Goal: Obtain resource: Download file/media

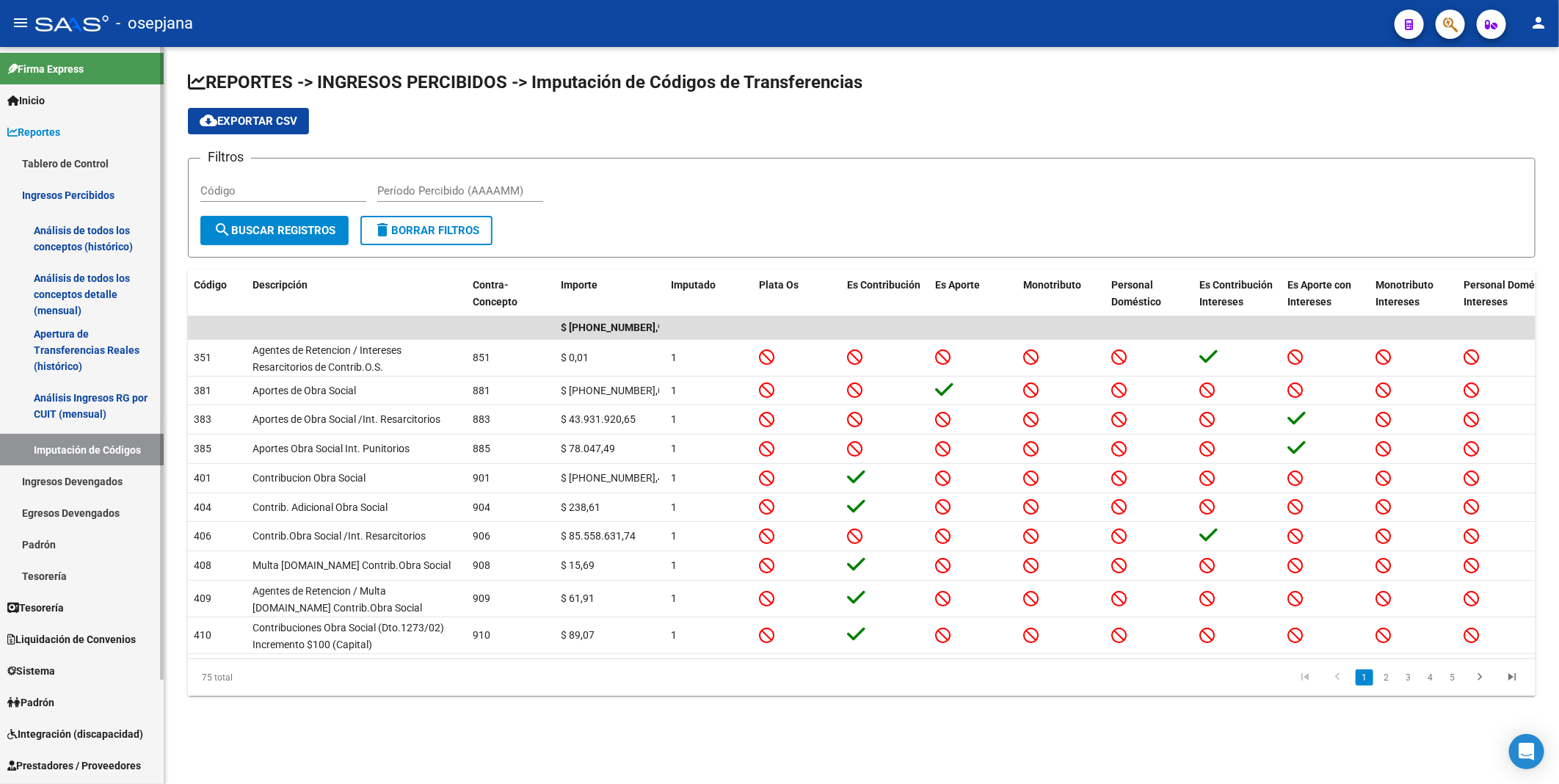
click at [82, 188] on link "Ingresos Percibidos" at bounding box center [82, 195] width 163 height 32
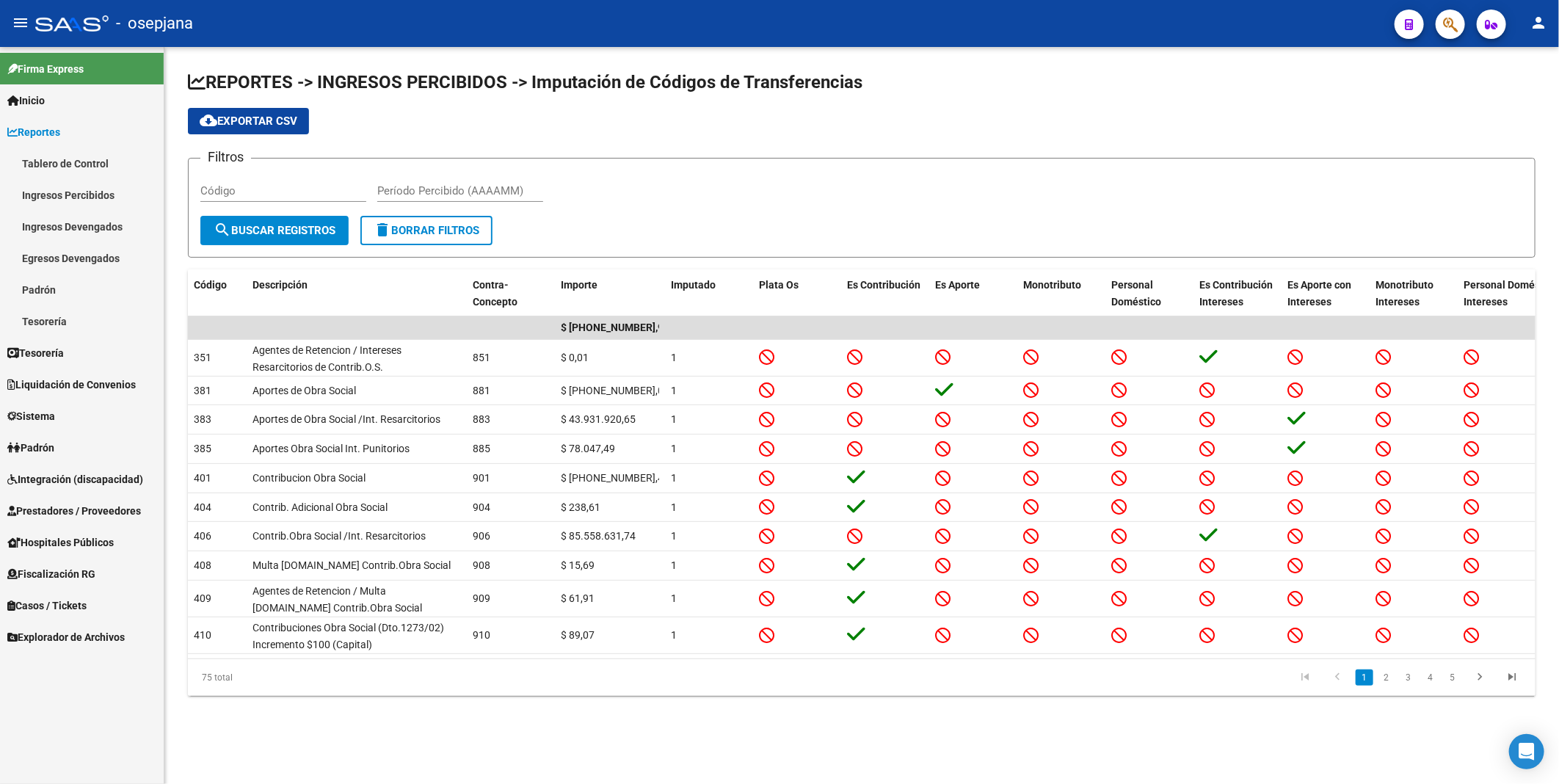
click at [47, 134] on span "Reportes" at bounding box center [33, 132] width 53 height 16
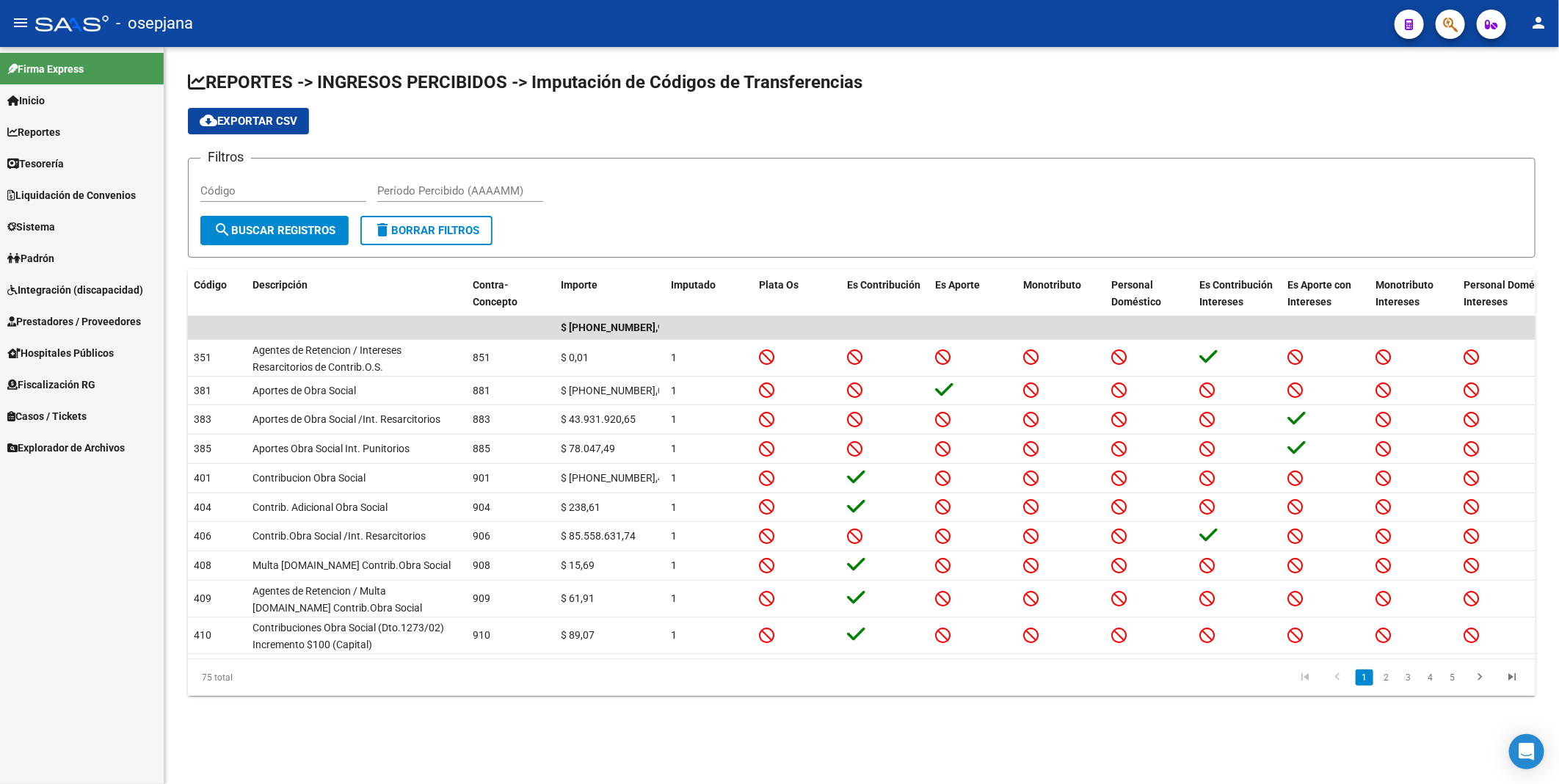
click at [304, 195] on input "Código" at bounding box center [283, 191] width 166 height 13
click at [400, 195] on input "Período Percibido (AAAAMM)" at bounding box center [460, 191] width 166 height 13
type input "202509"
click at [294, 230] on span "search Buscar Registros" at bounding box center [274, 230] width 122 height 13
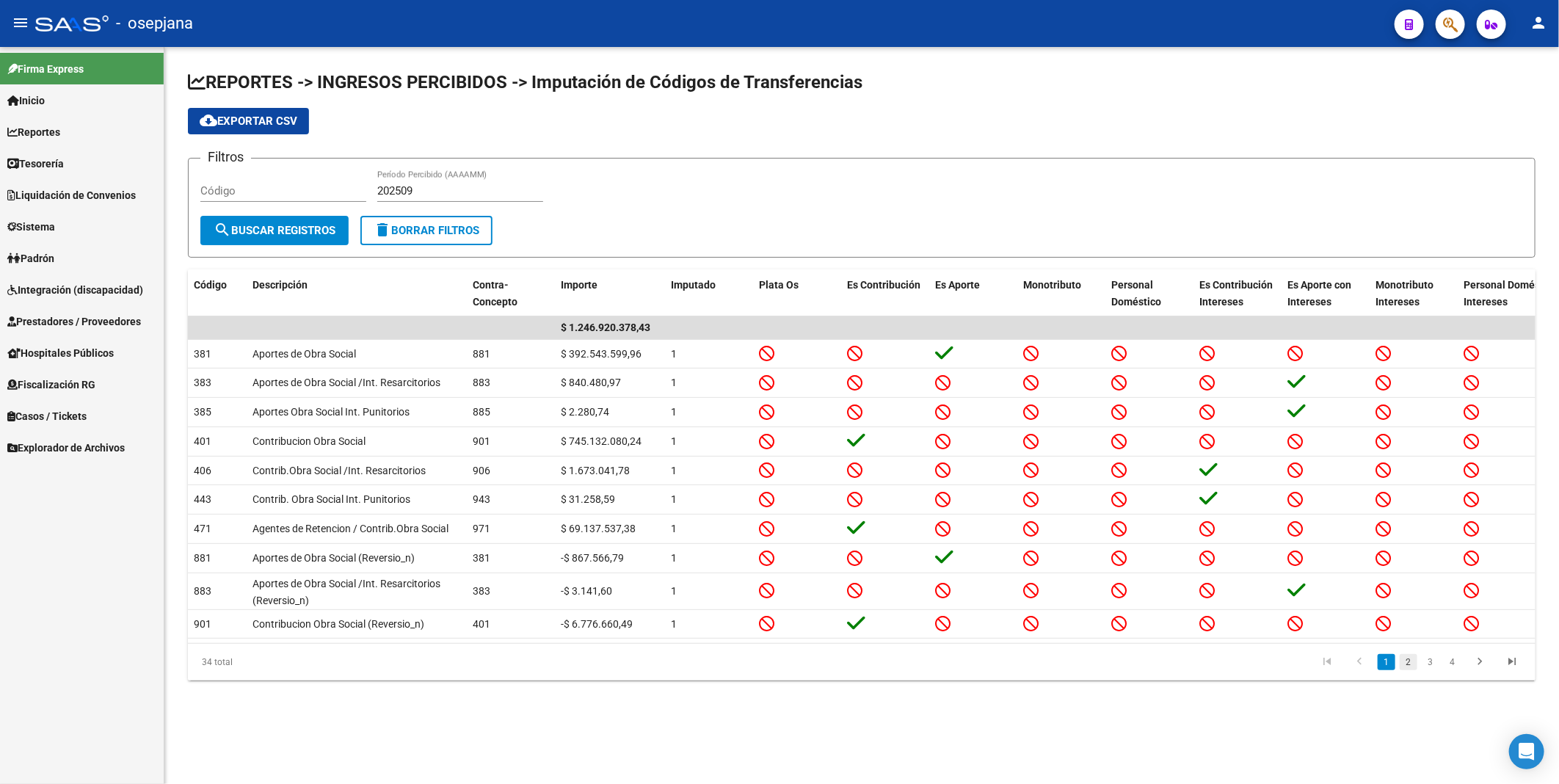
click at [1407, 670] on link "2" at bounding box center [1409, 662] width 18 height 16
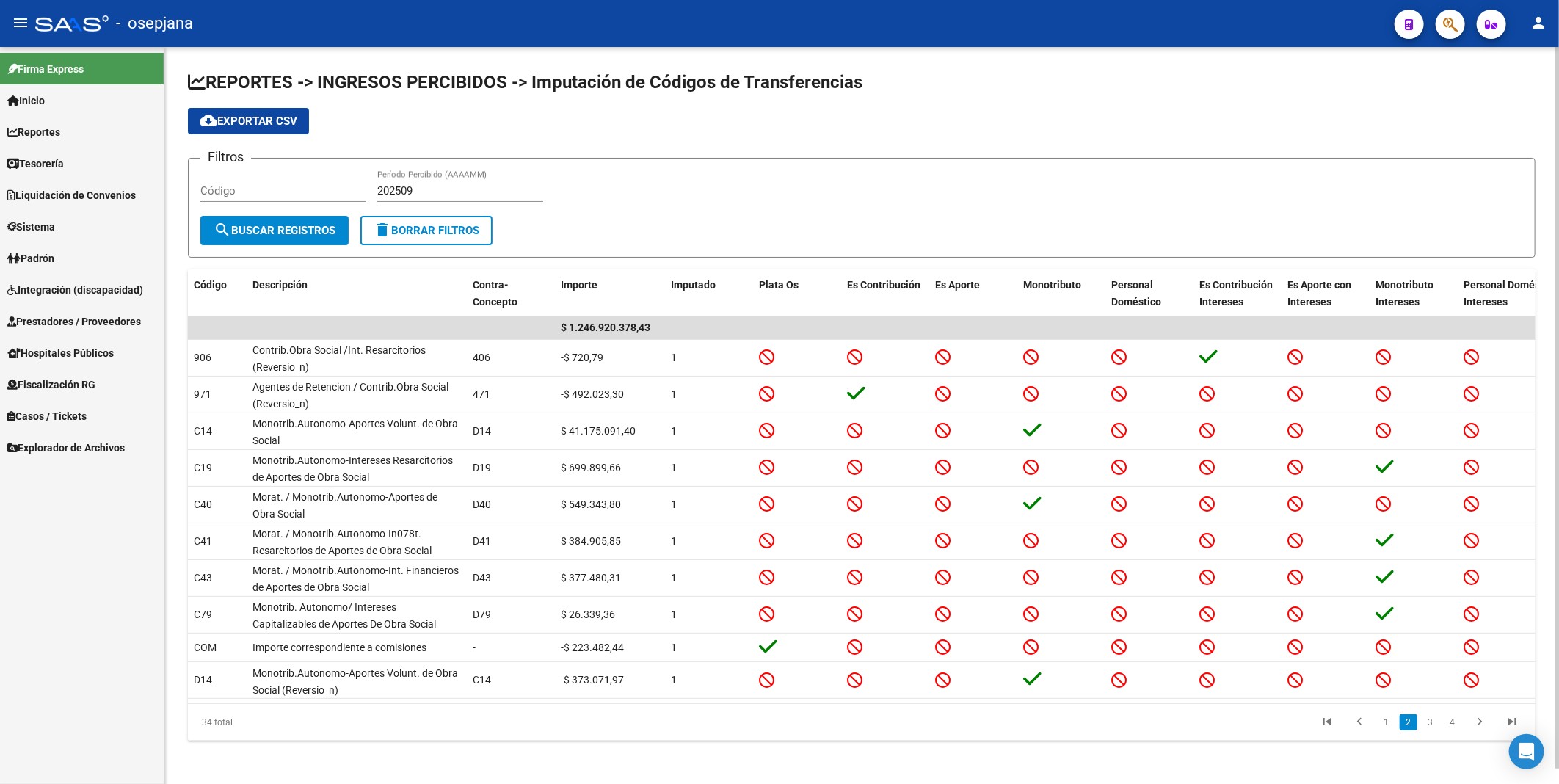
click at [237, 123] on span "cloud_download Exportar CSV" at bounding box center [248, 120] width 97 height 13
click at [61, 133] on span "Reportes" at bounding box center [33, 132] width 53 height 16
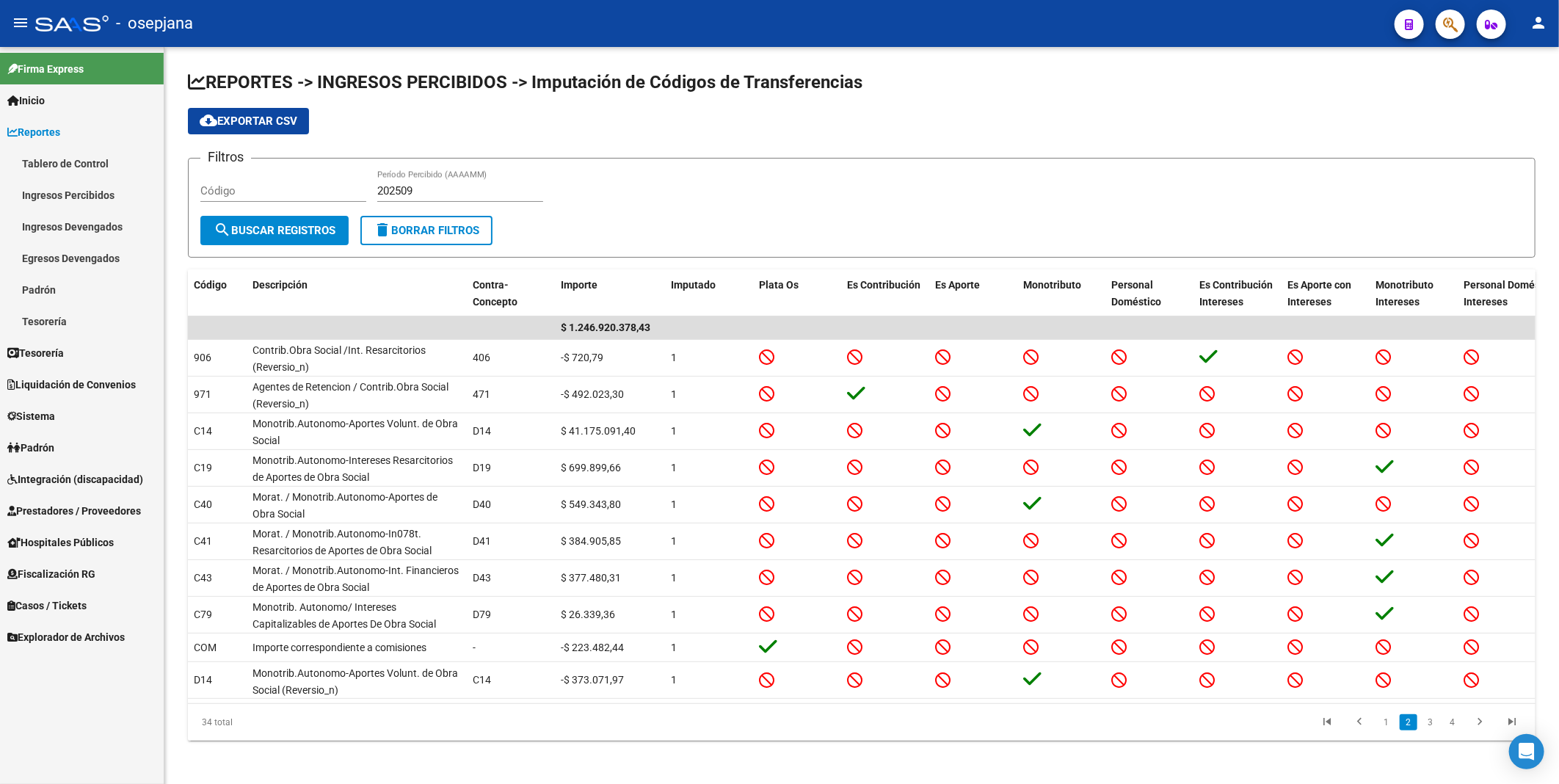
click at [63, 191] on link "Ingresos Percibidos" at bounding box center [82, 195] width 163 height 32
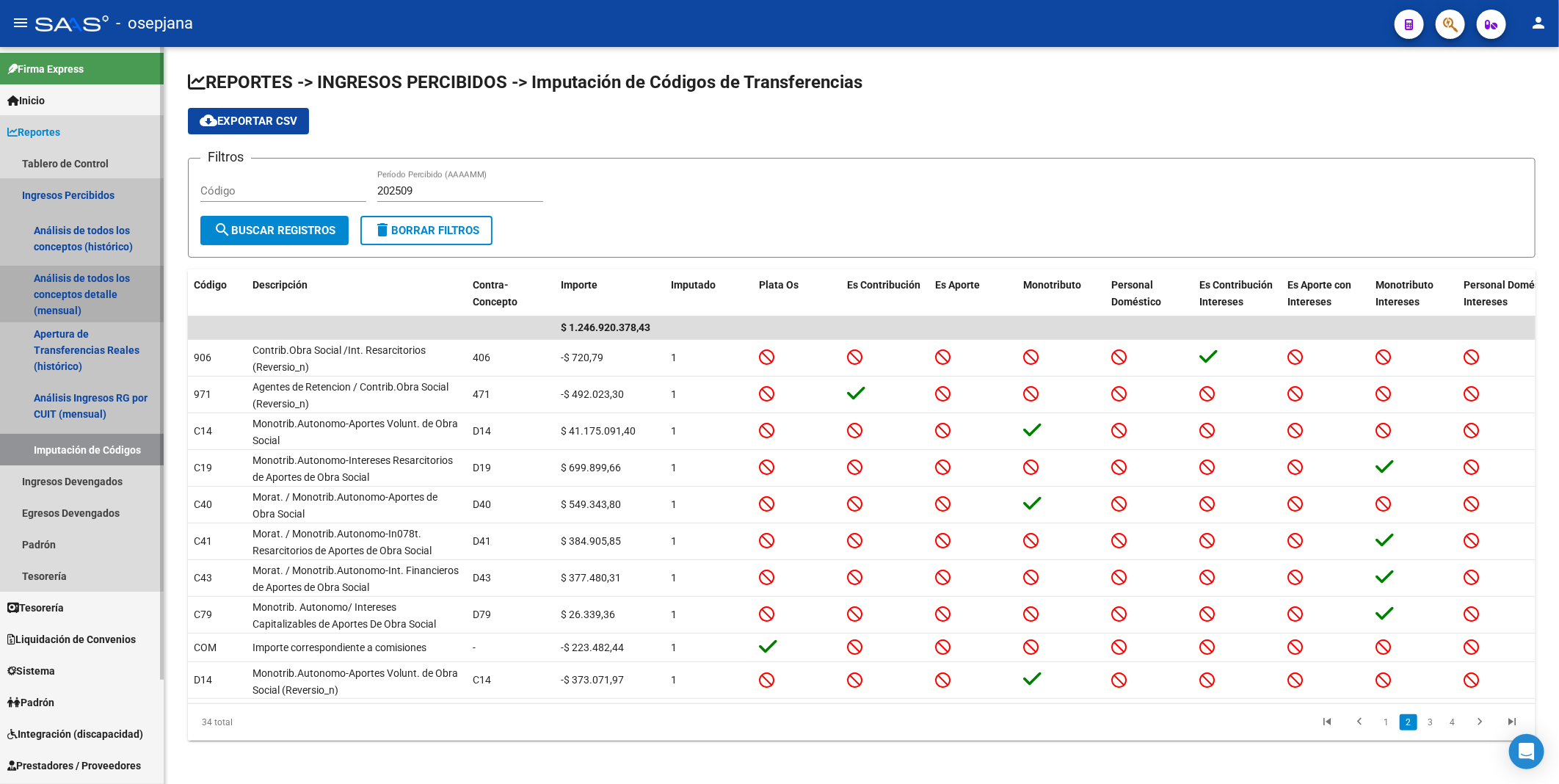
click at [74, 293] on link "Análisis de todos los conceptos detalle (mensual)" at bounding box center [82, 294] width 163 height 56
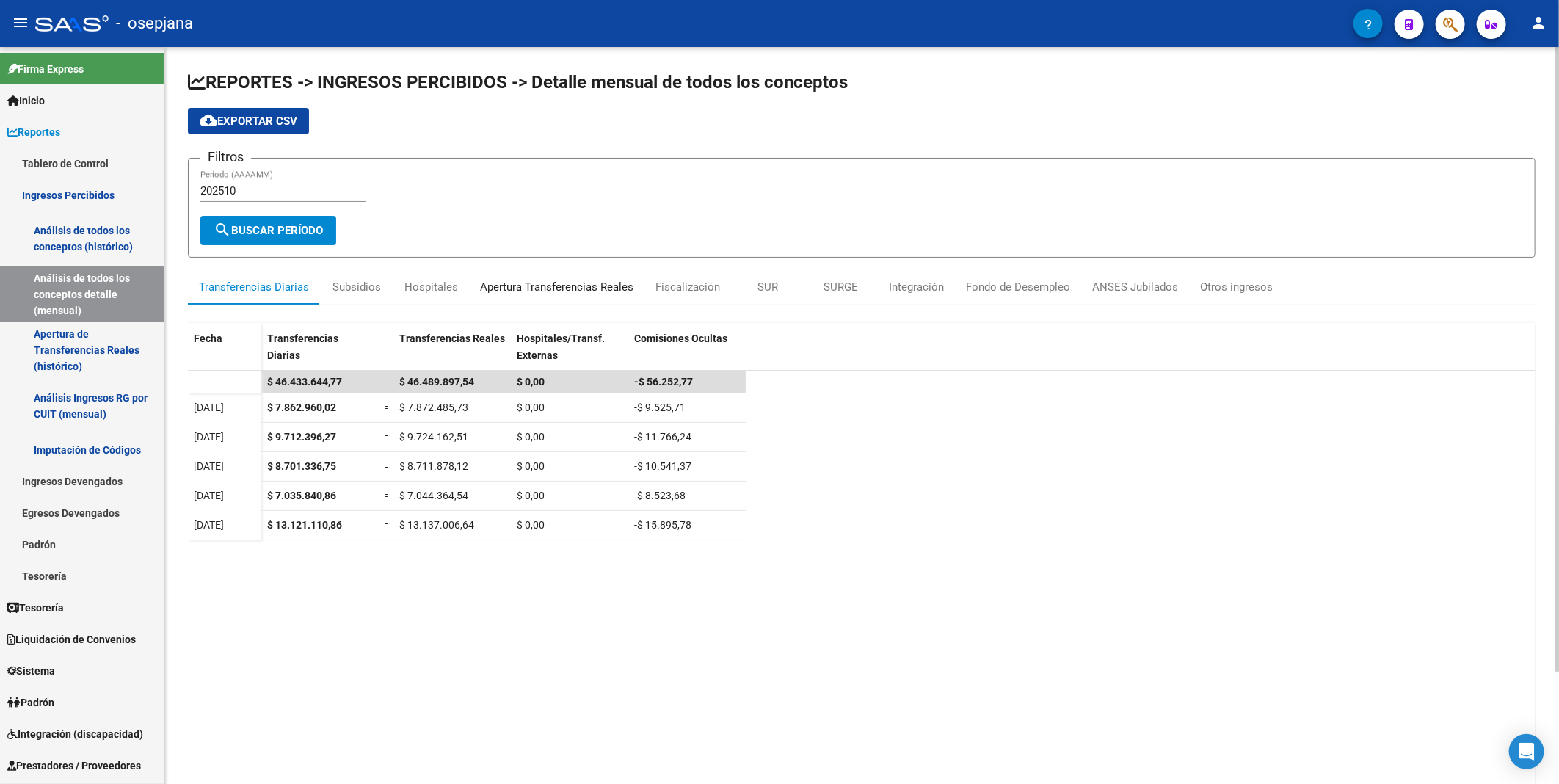
click at [520, 286] on div "Apertura Transferencias Reales" at bounding box center [557, 287] width 154 height 16
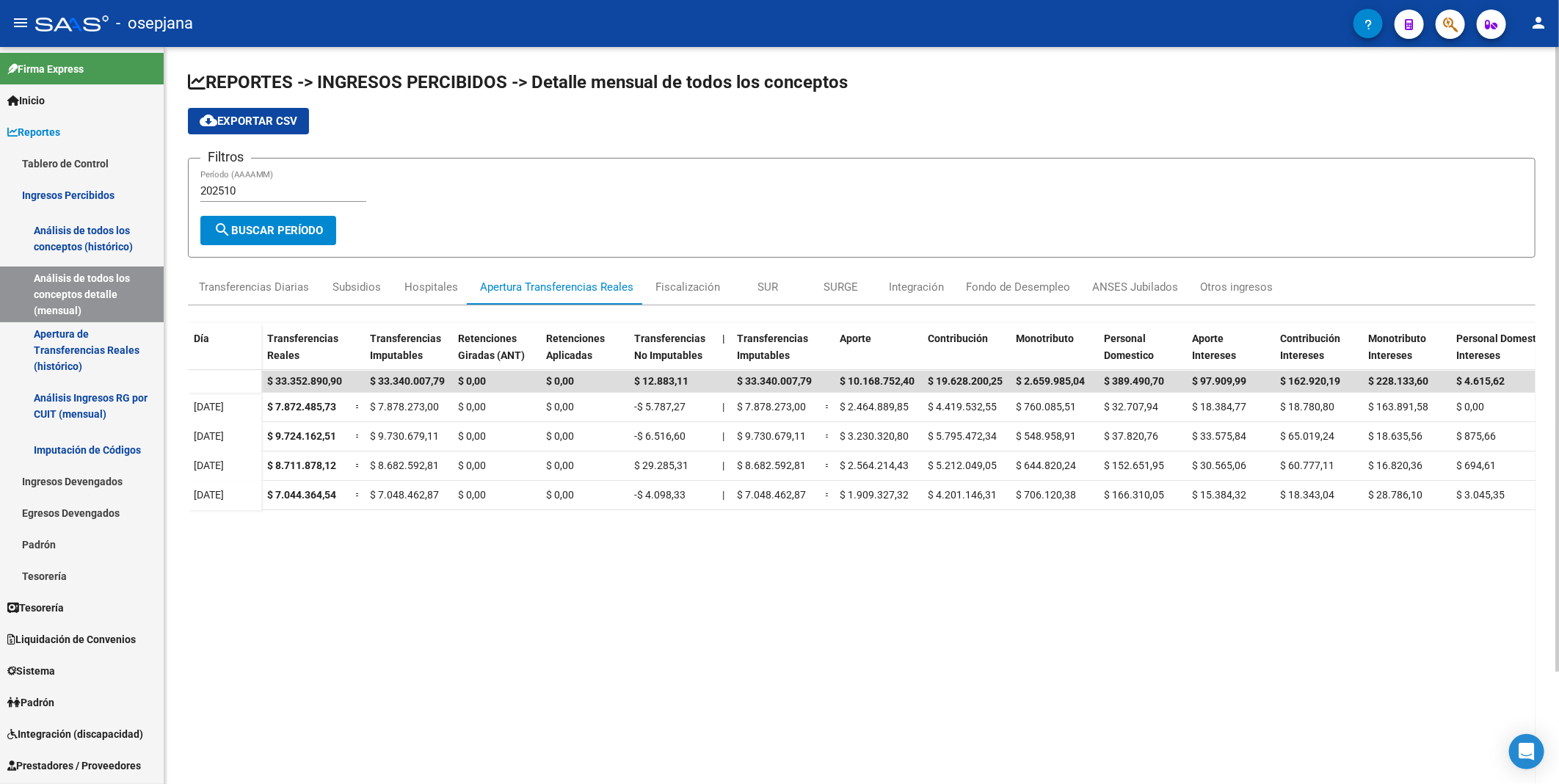
click at [272, 126] on span "cloud_download Exportar CSV" at bounding box center [248, 120] width 97 height 13
